Goal: Transaction & Acquisition: Subscribe to service/newsletter

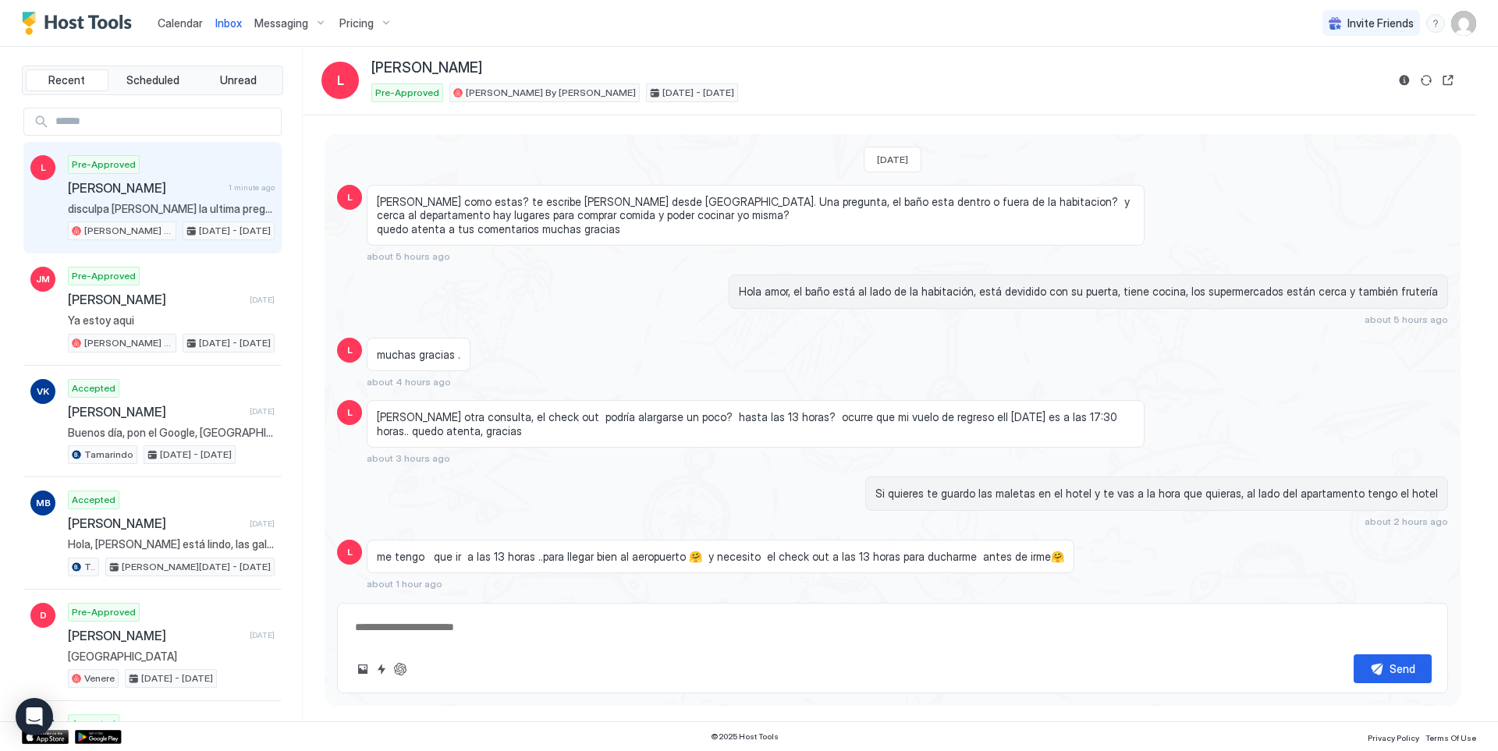
scroll to position [250, 0]
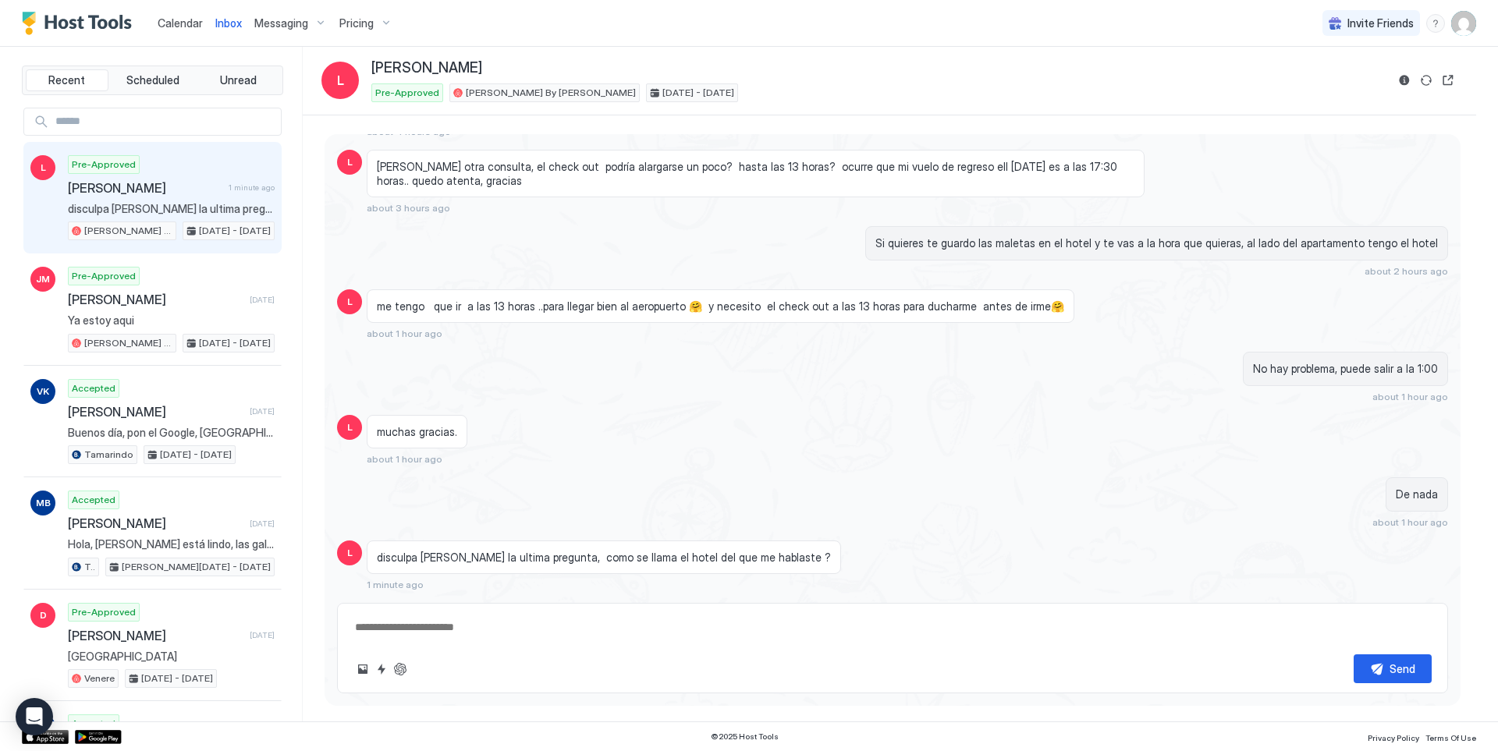
click at [356, 30] on span "Pricing" at bounding box center [356, 23] width 34 height 14
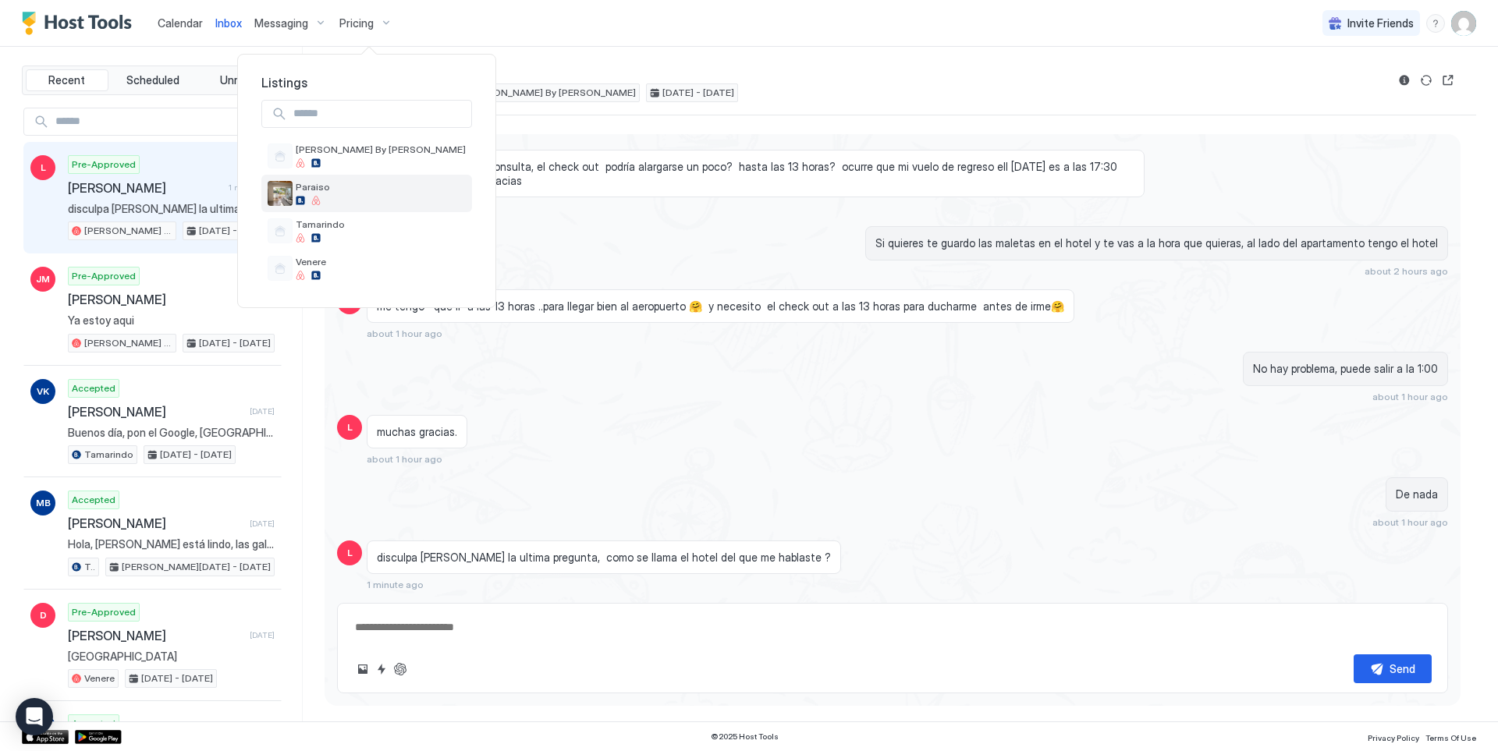
click at [318, 207] on div "Paraiso" at bounding box center [366, 193] width 211 height 37
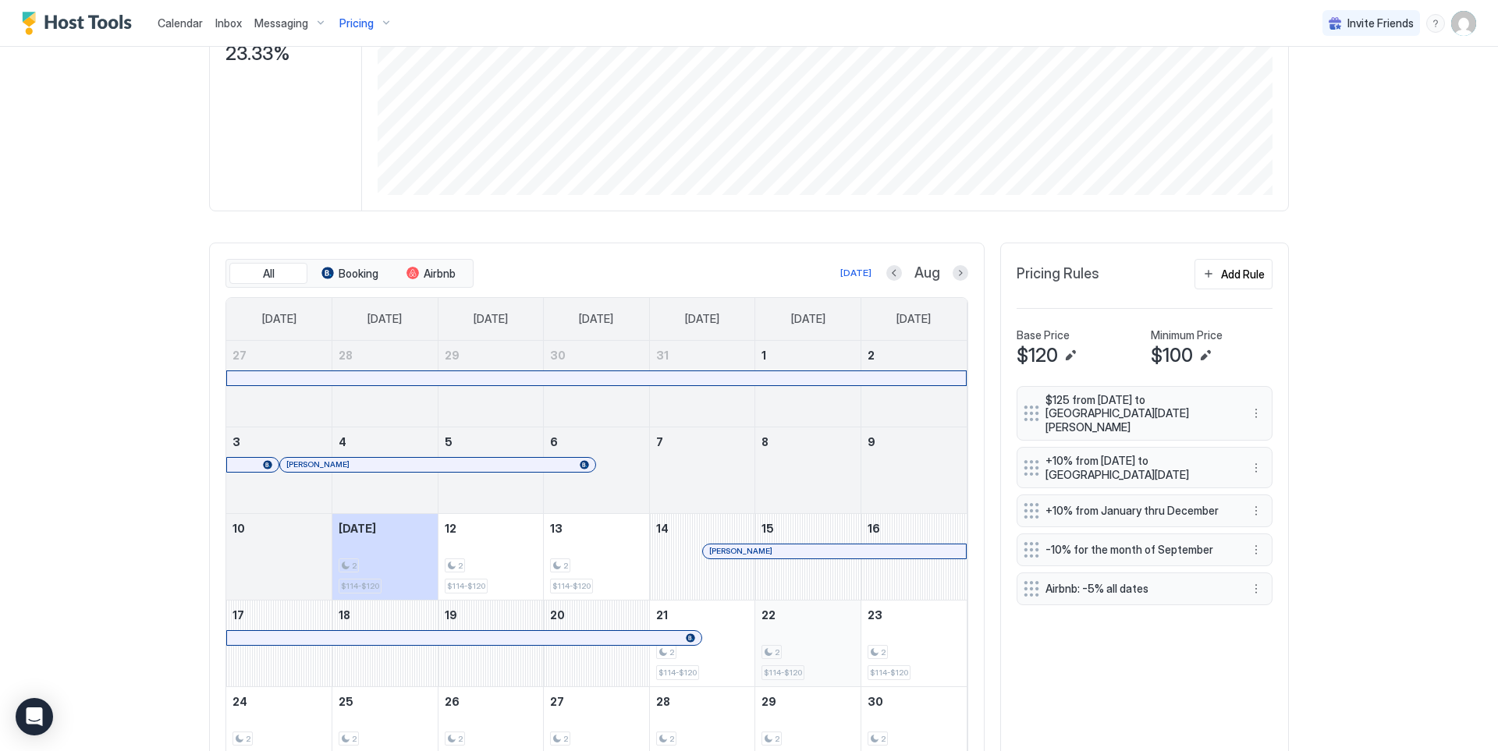
scroll to position [451, 0]
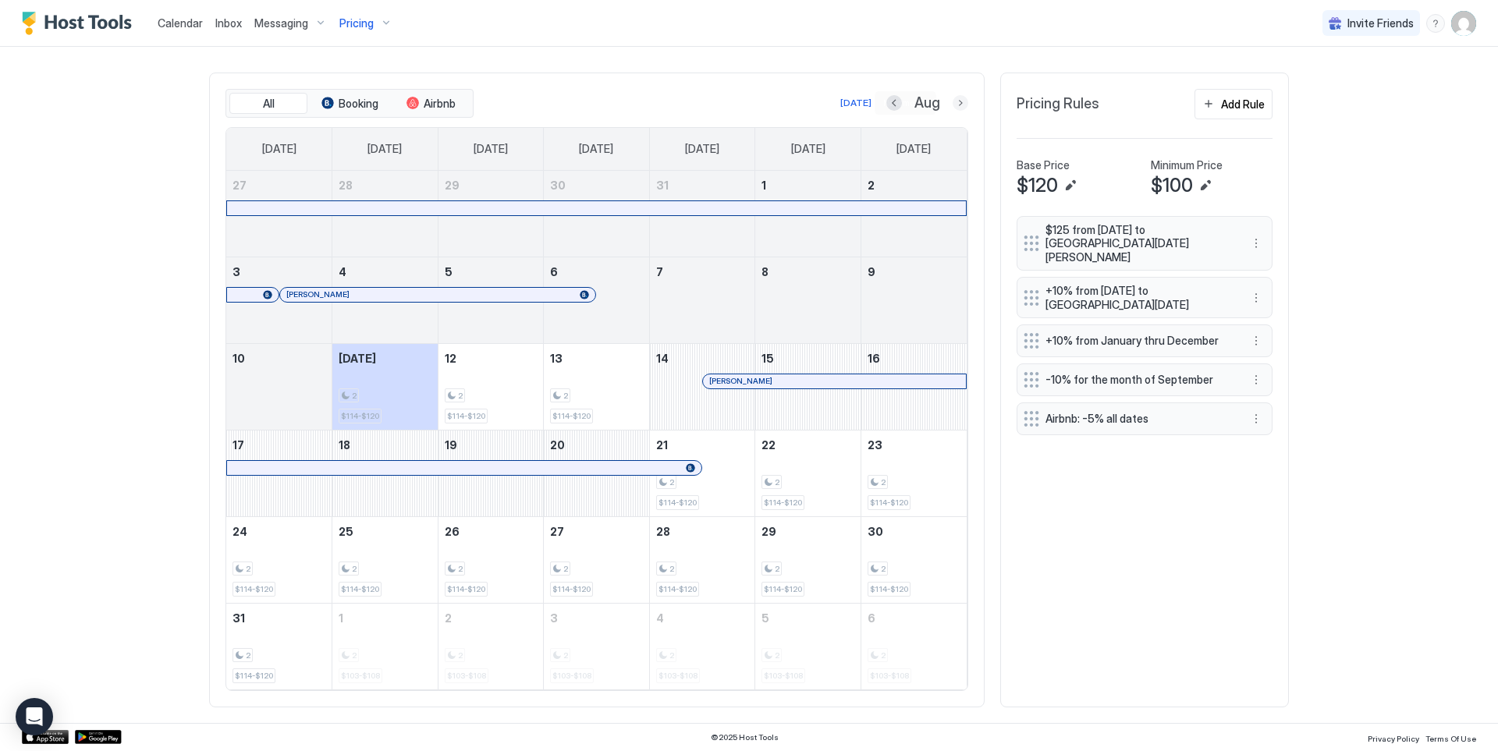
click at [956, 104] on button "Next month" at bounding box center [961, 103] width 16 height 16
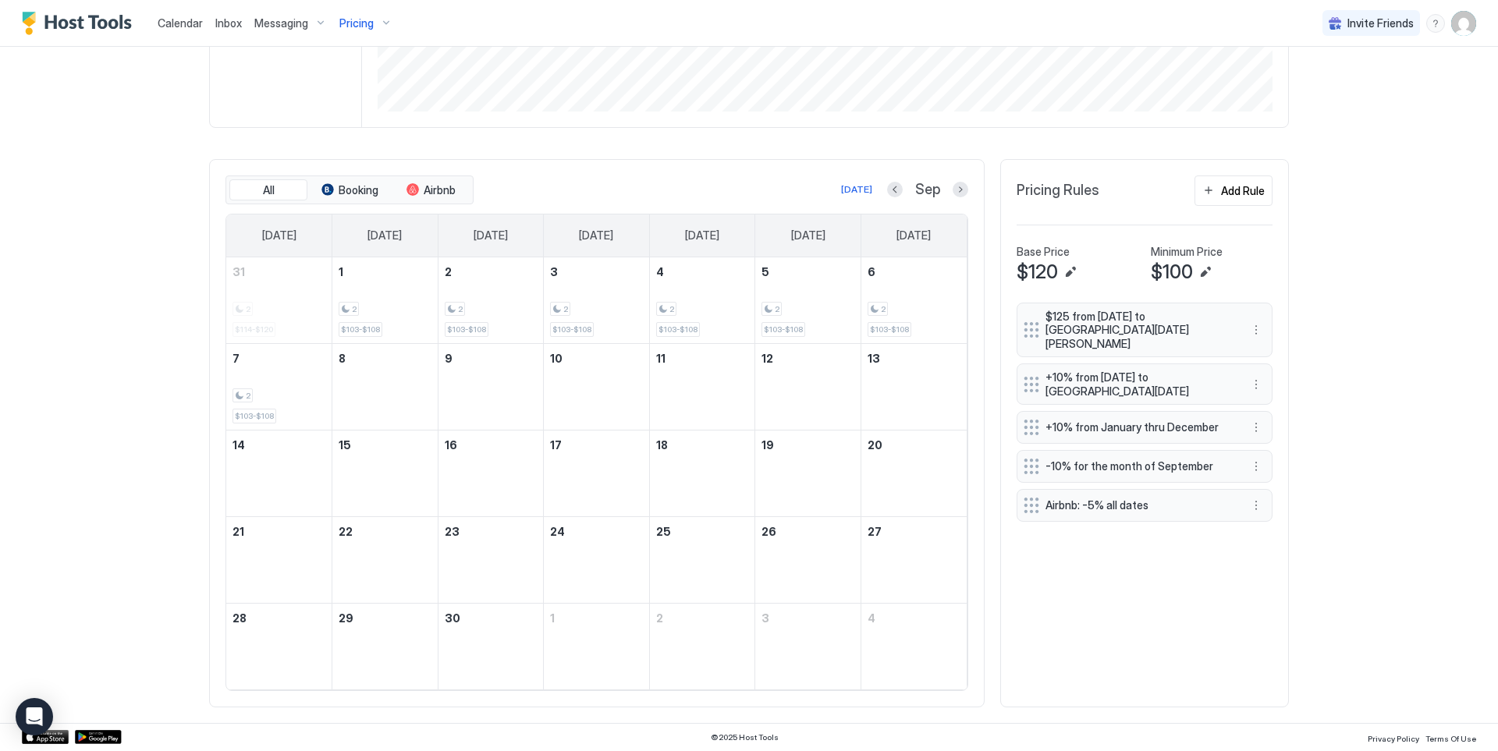
scroll to position [364, 0]
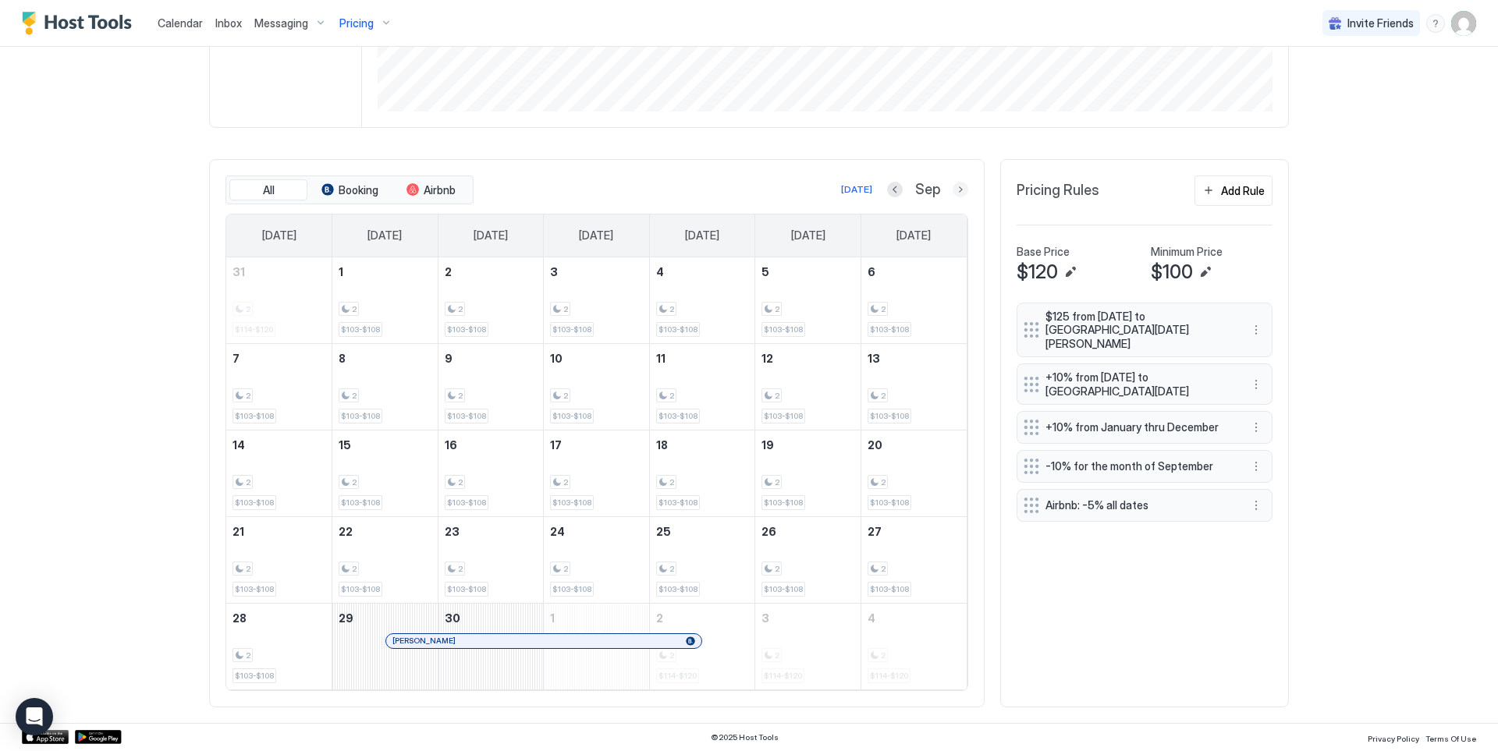
click at [959, 196] on button "Next month" at bounding box center [961, 190] width 16 height 16
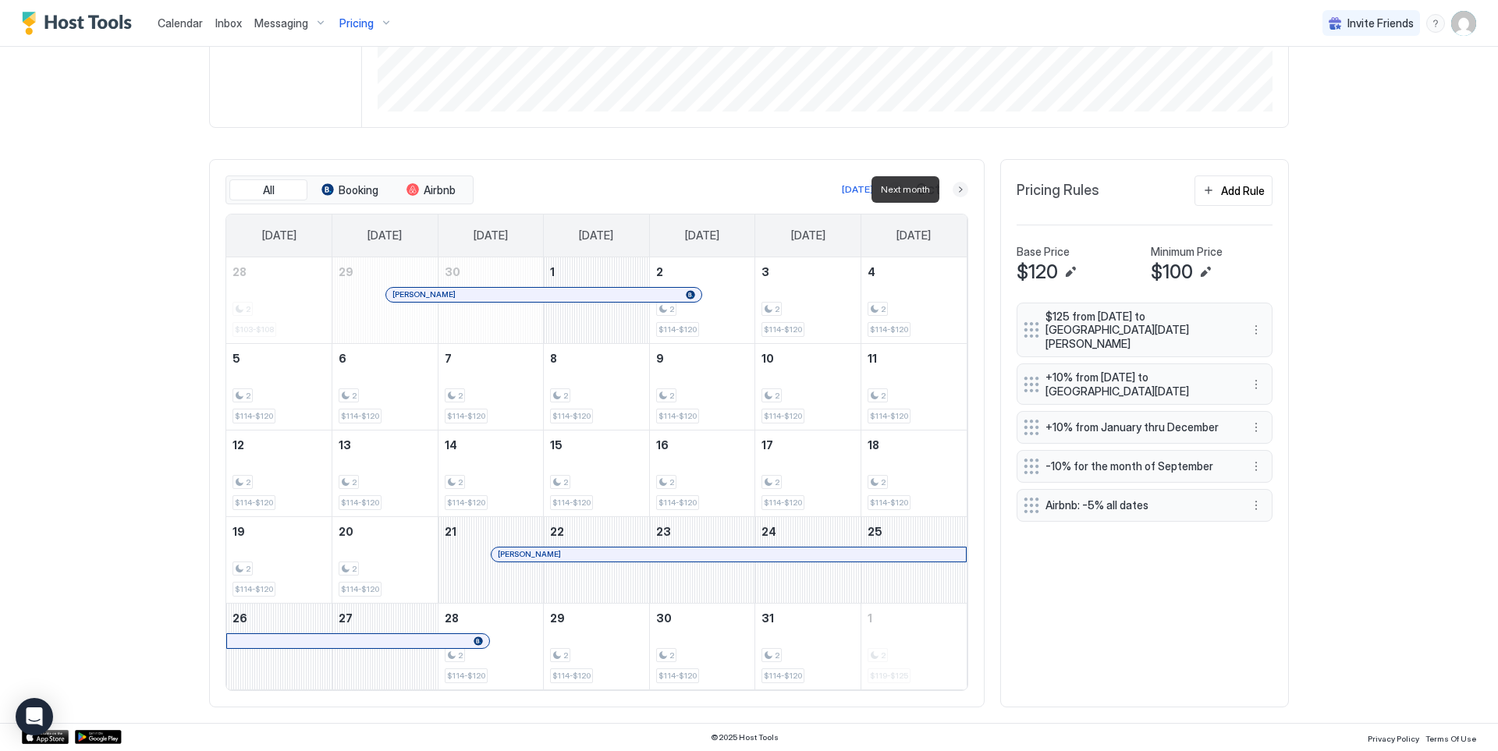
click at [959, 196] on button "Next month" at bounding box center [961, 190] width 16 height 16
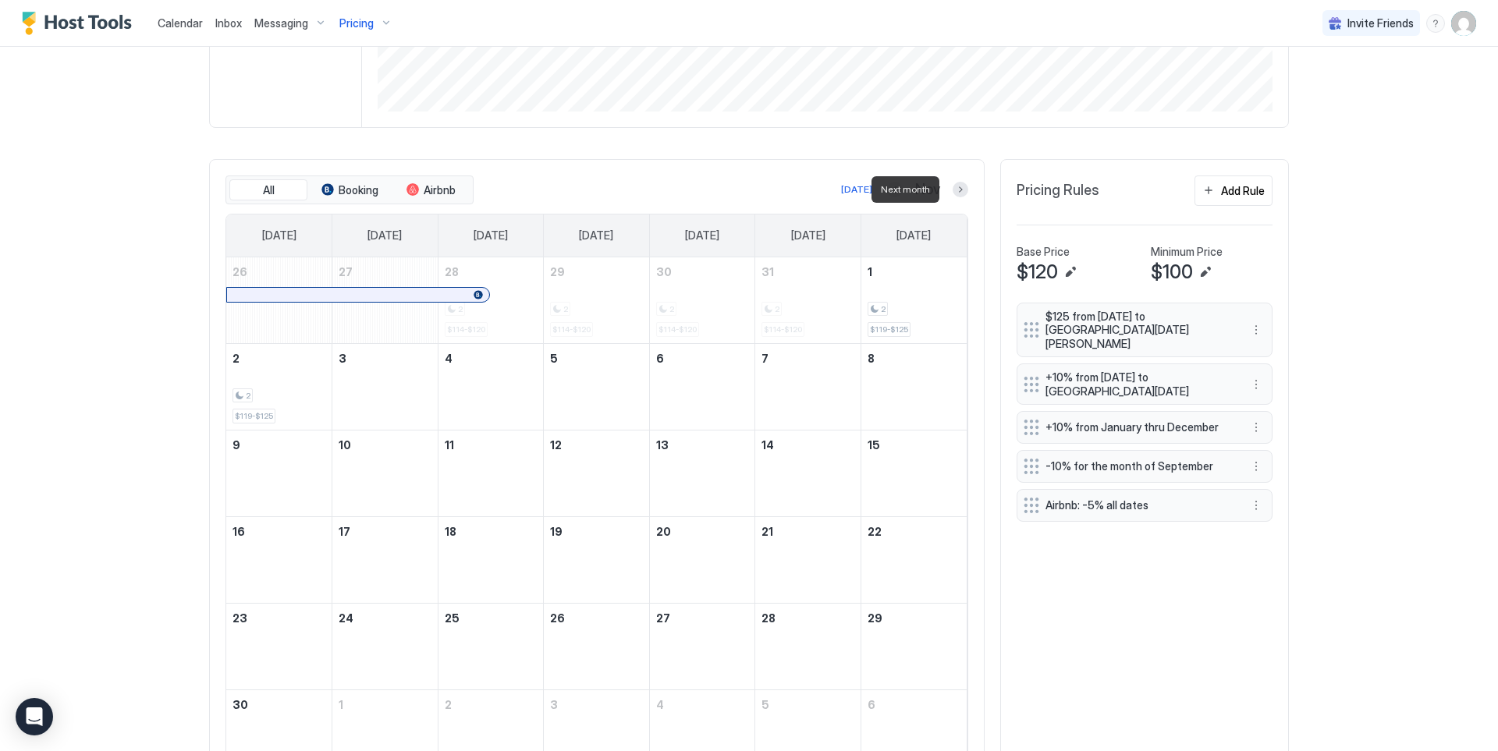
scroll to position [451, 0]
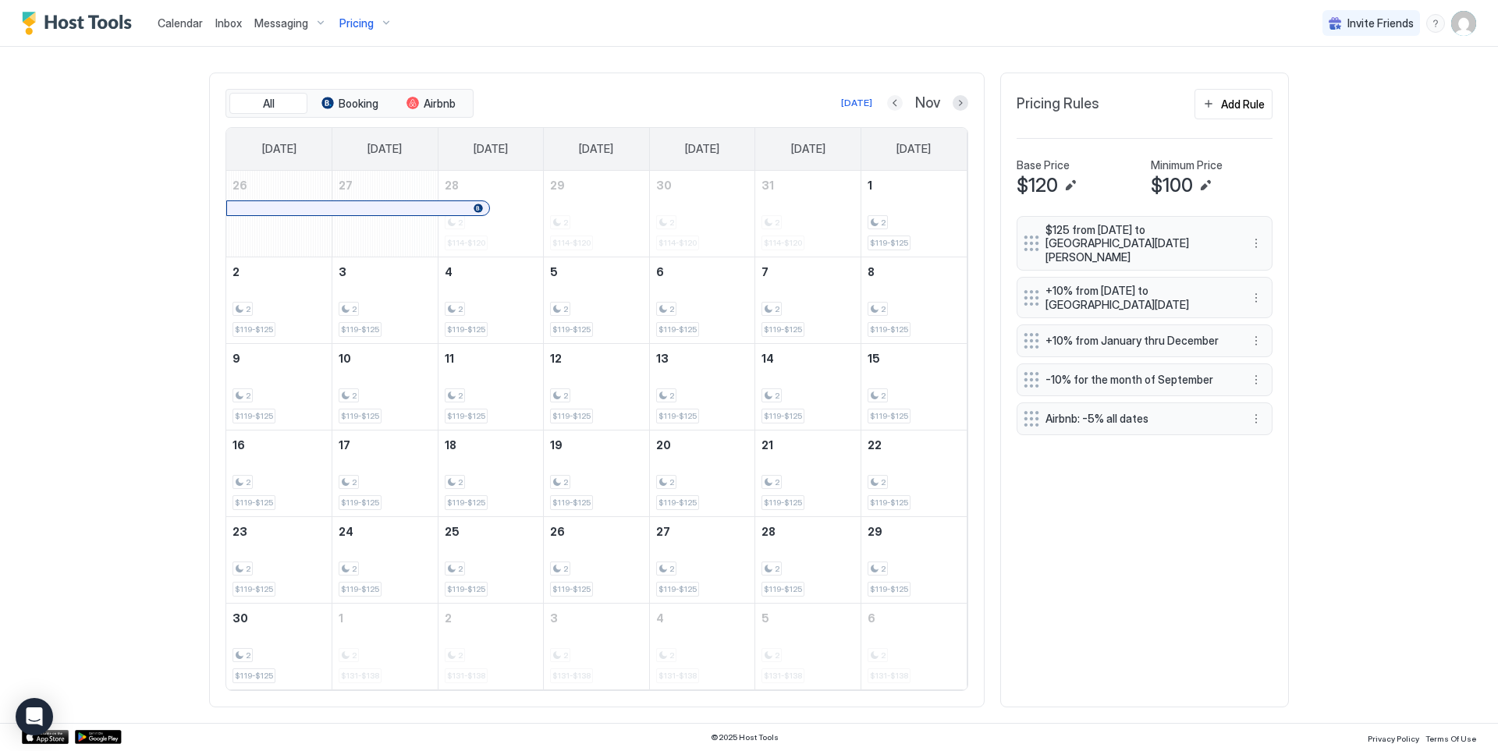
click at [891, 106] on button "Previous month" at bounding box center [895, 103] width 16 height 16
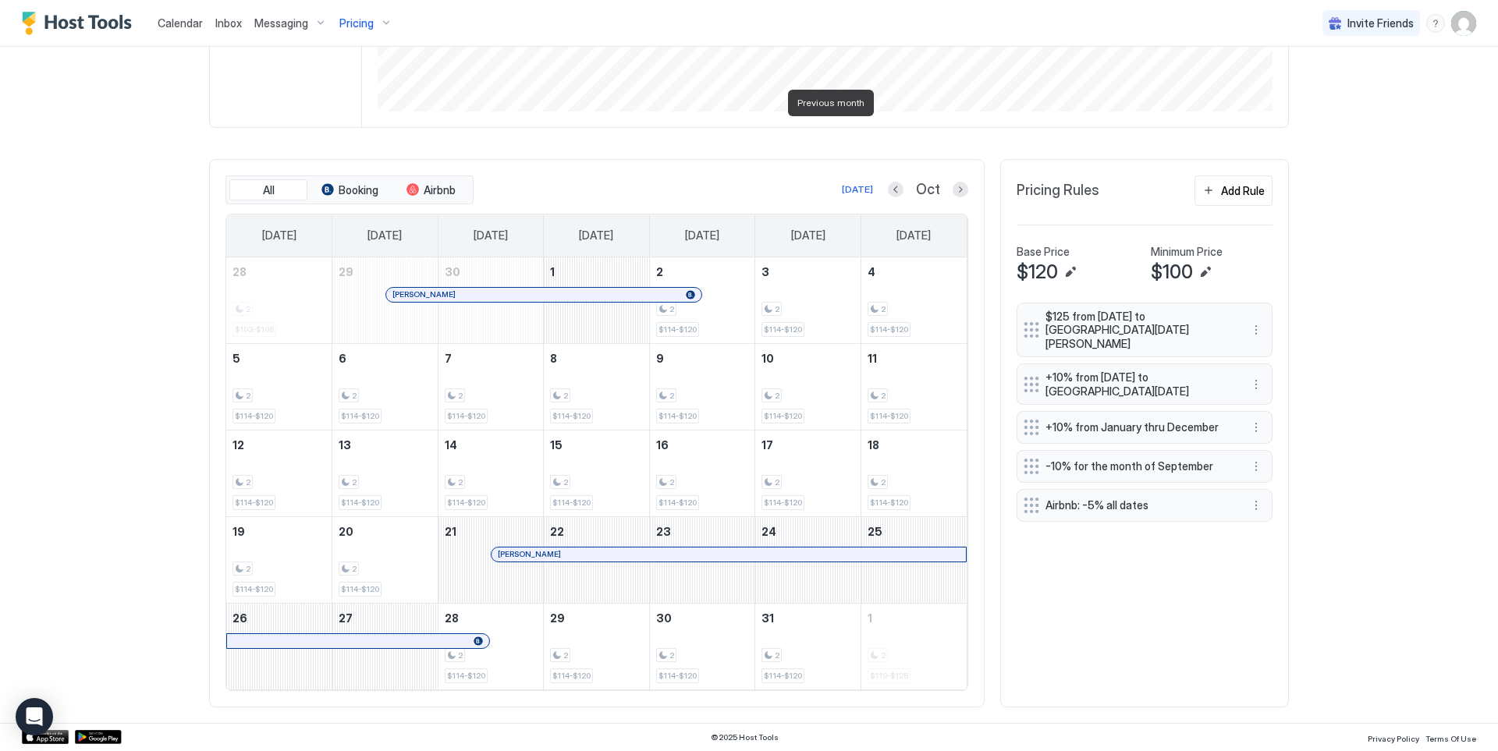
scroll to position [364, 0]
click at [953, 188] on button "Next month" at bounding box center [961, 190] width 16 height 16
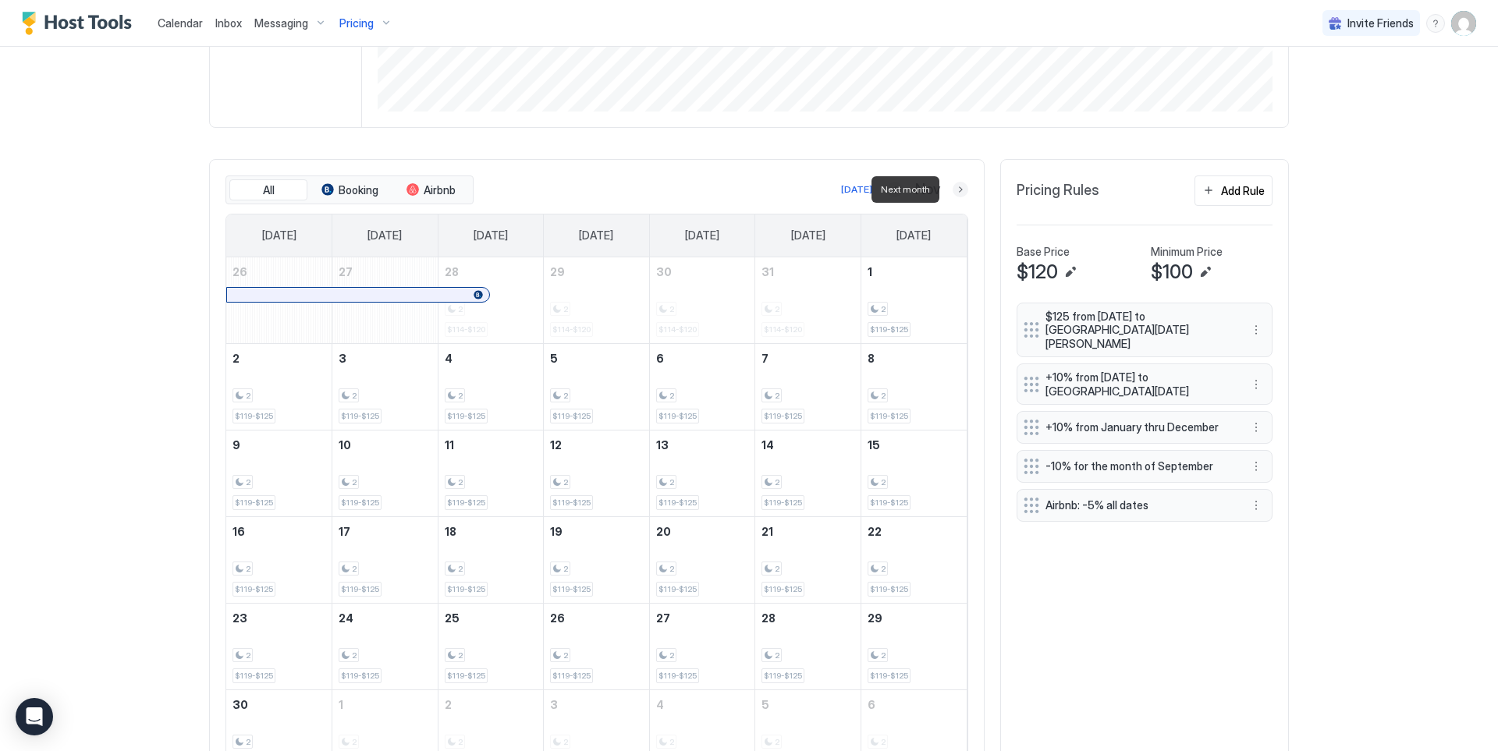
click at [954, 190] on button "Next month" at bounding box center [961, 190] width 16 height 16
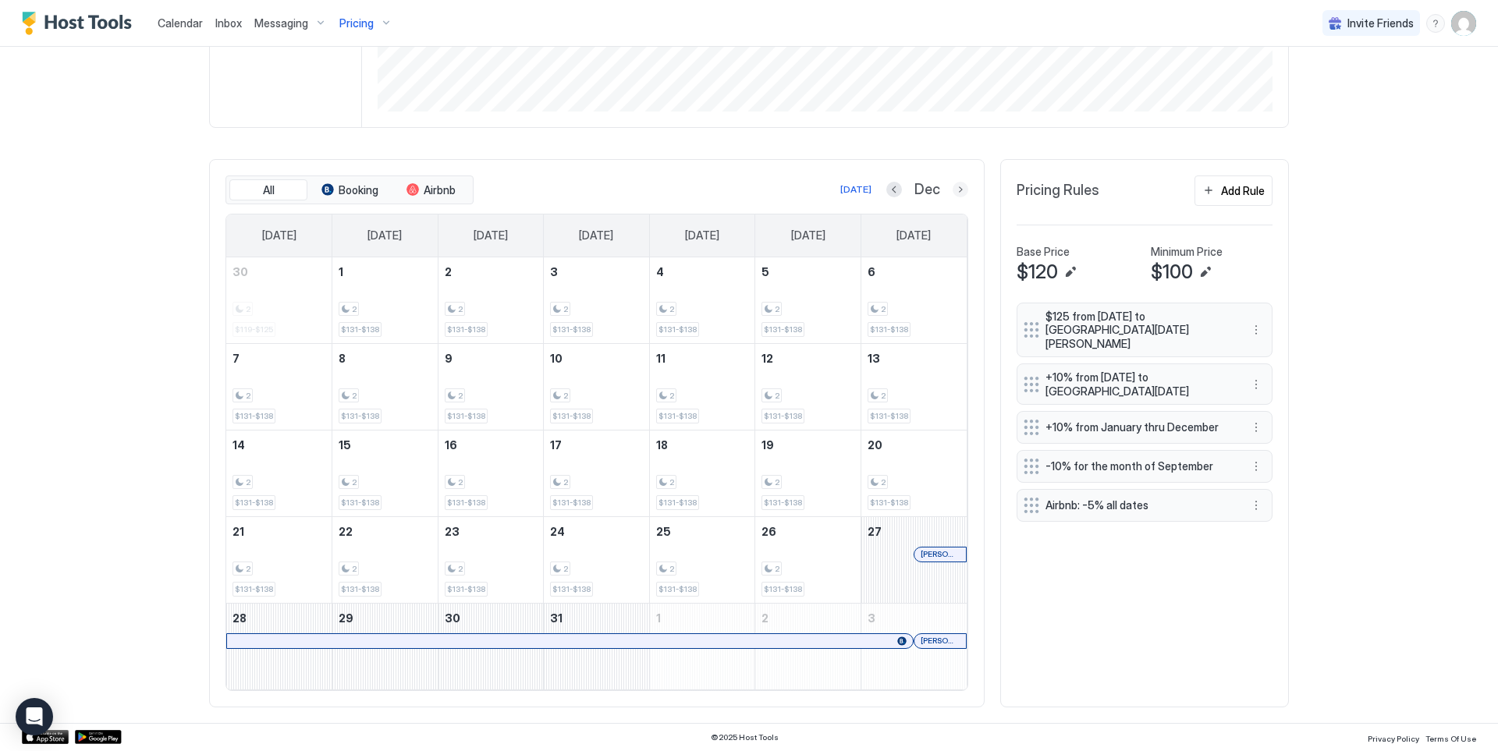
click at [957, 193] on button "Next month" at bounding box center [961, 190] width 16 height 16
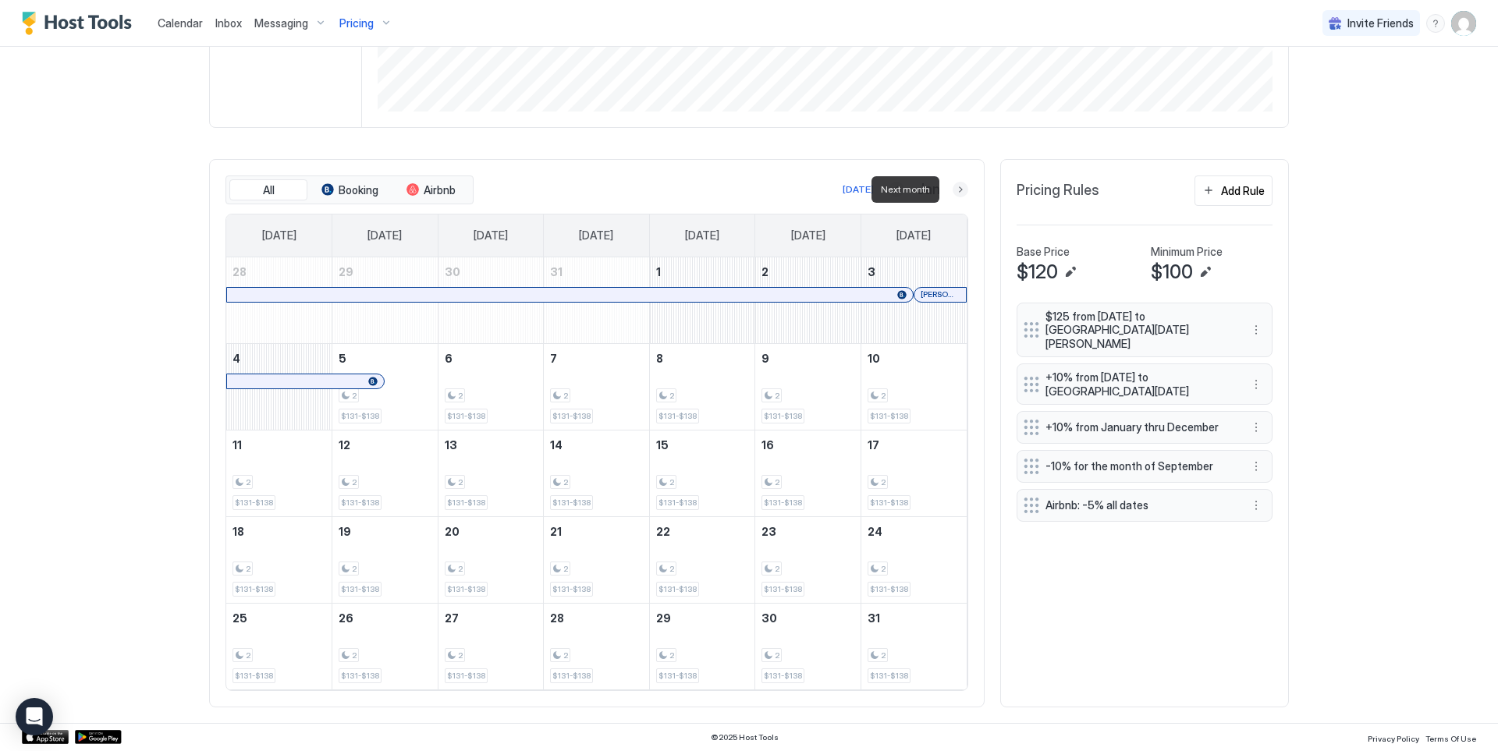
click at [957, 193] on button "Next month" at bounding box center [961, 190] width 16 height 16
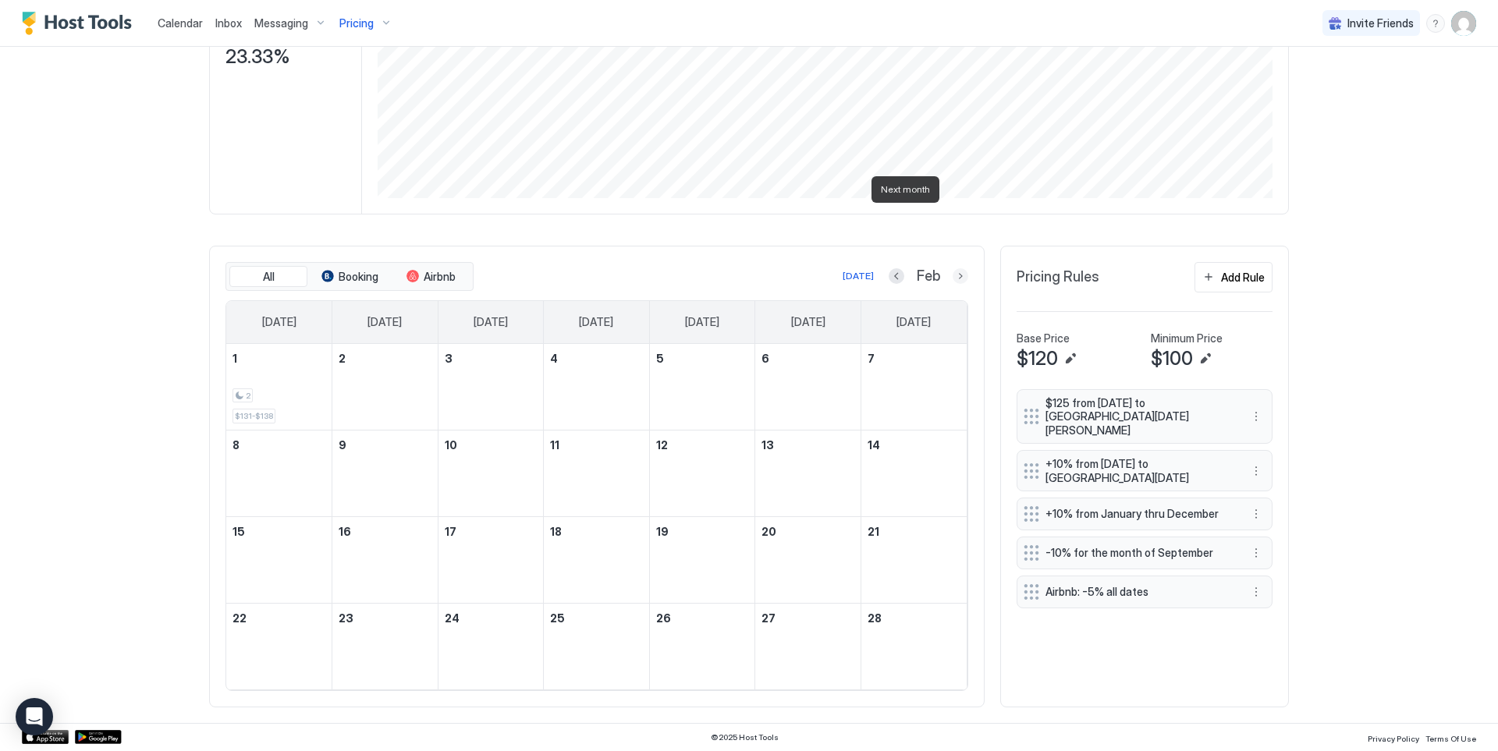
scroll to position [278, 0]
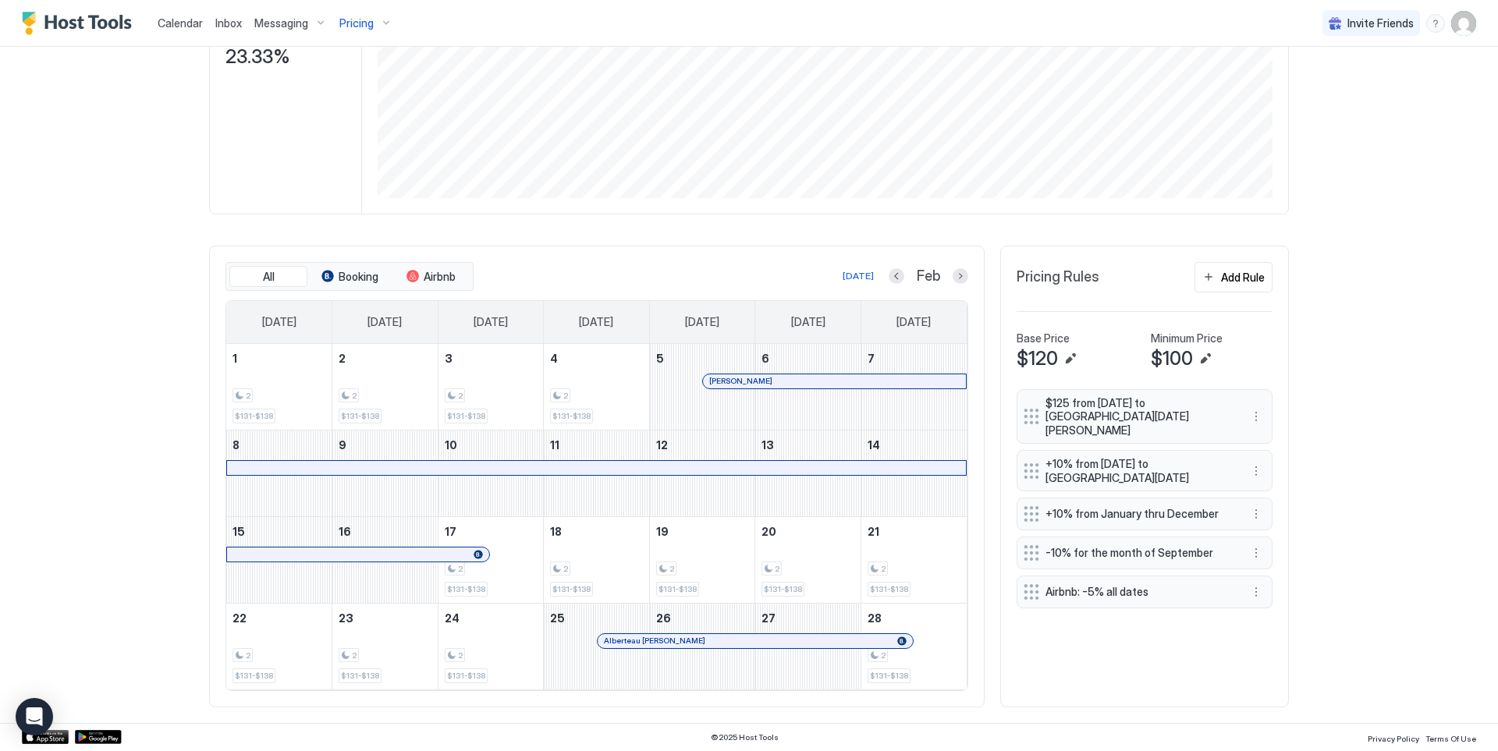
click at [370, 22] on span "Pricing" at bounding box center [356, 23] width 34 height 14
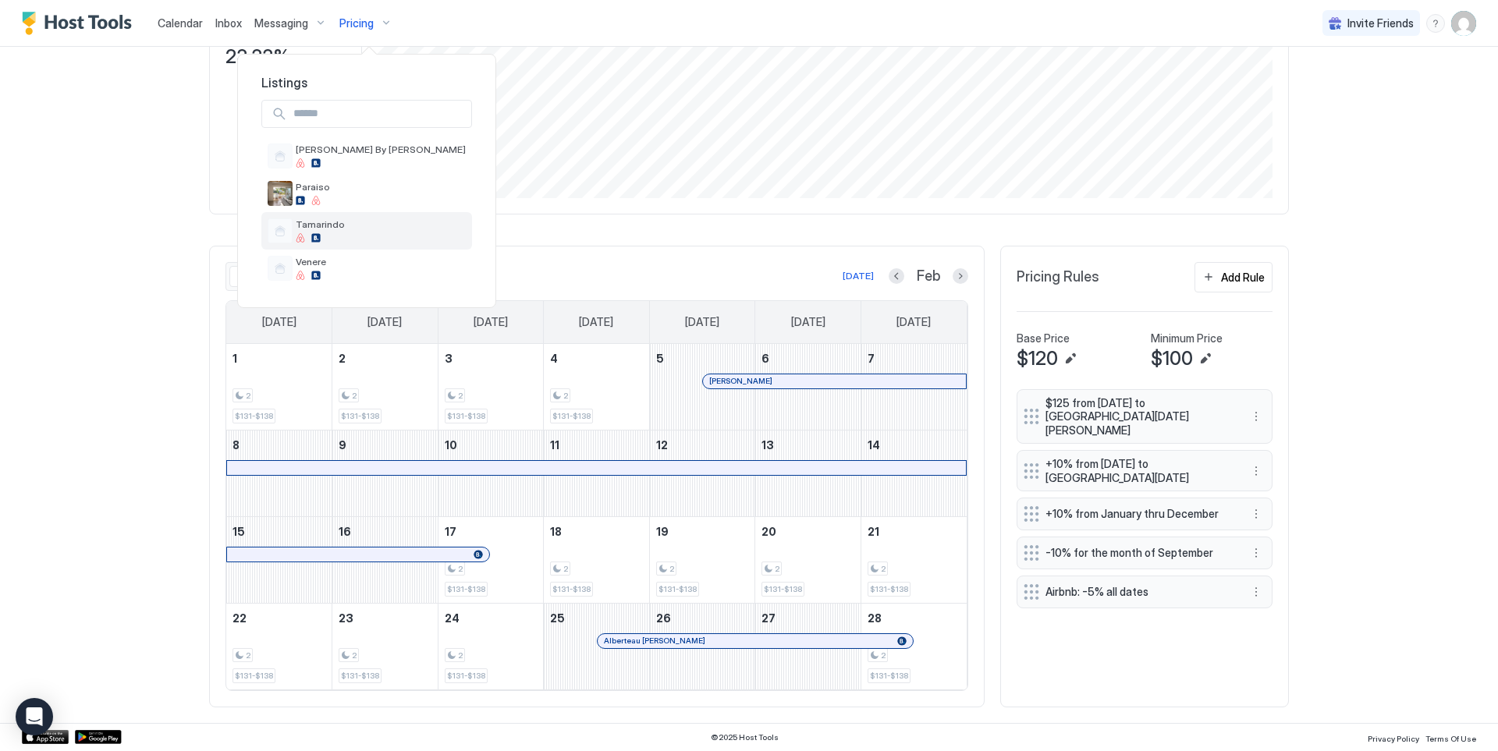
click at [350, 225] on div "Tamarindo" at bounding box center [366, 230] width 211 height 37
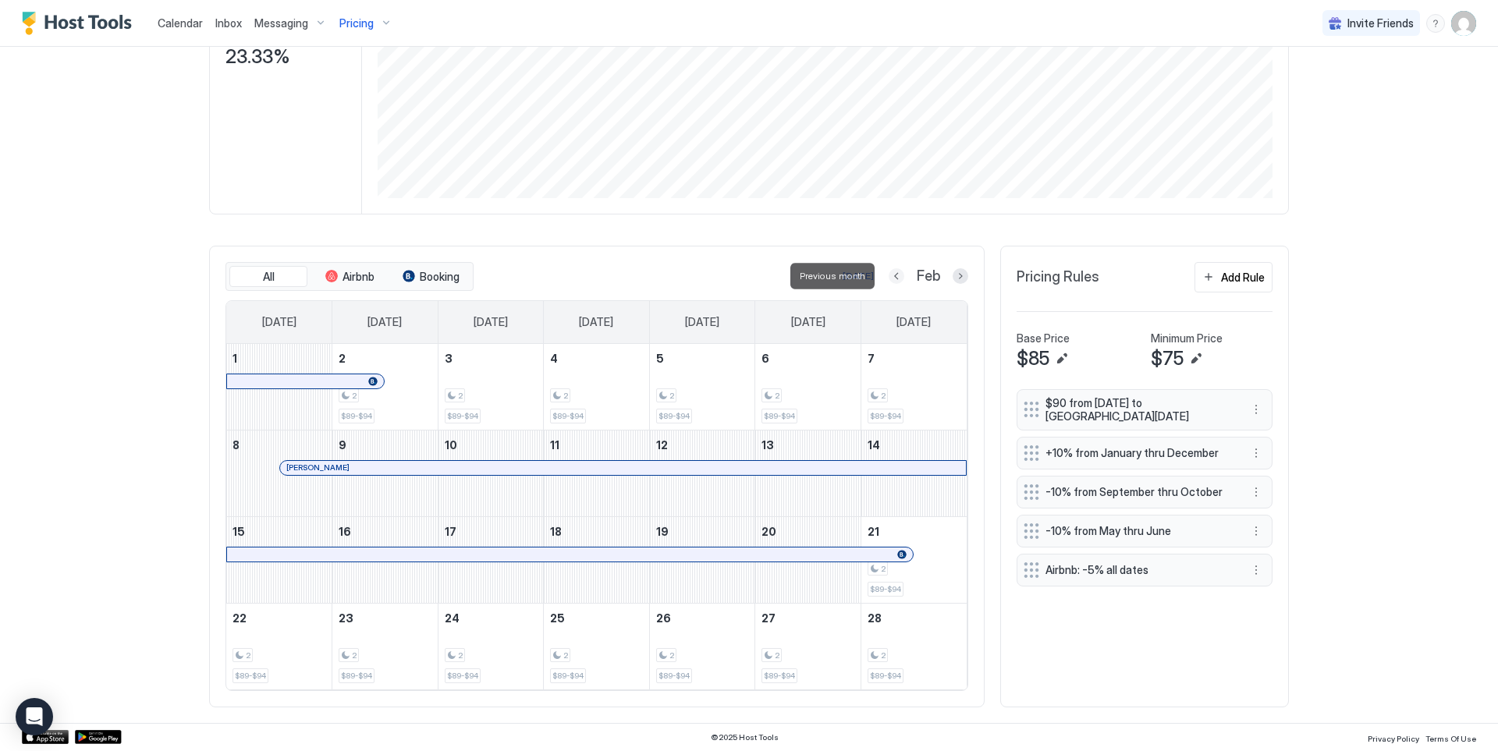
click at [893, 277] on button "Previous month" at bounding box center [897, 276] width 16 height 16
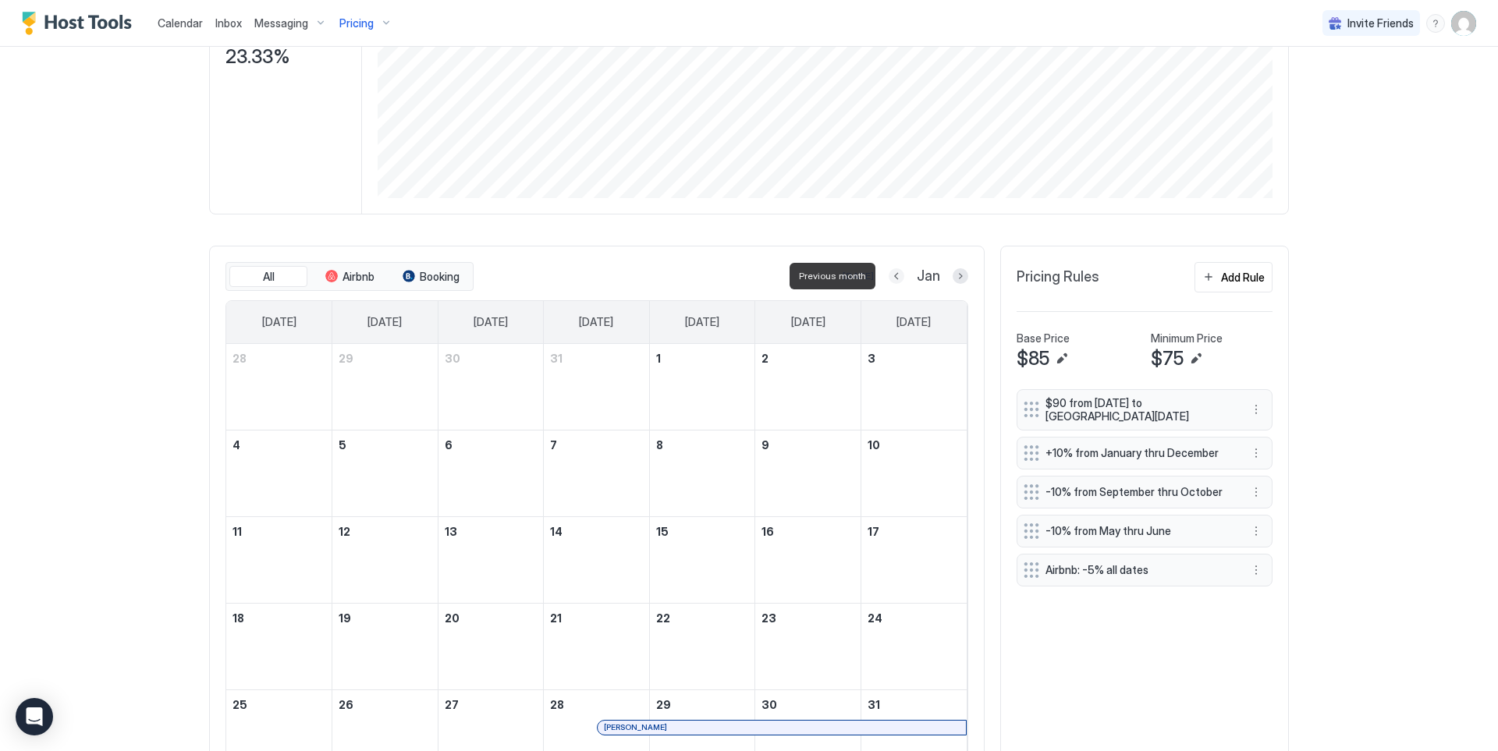
click at [893, 277] on button "Previous month" at bounding box center [897, 276] width 16 height 16
